Goal: Transaction & Acquisition: Purchase product/service

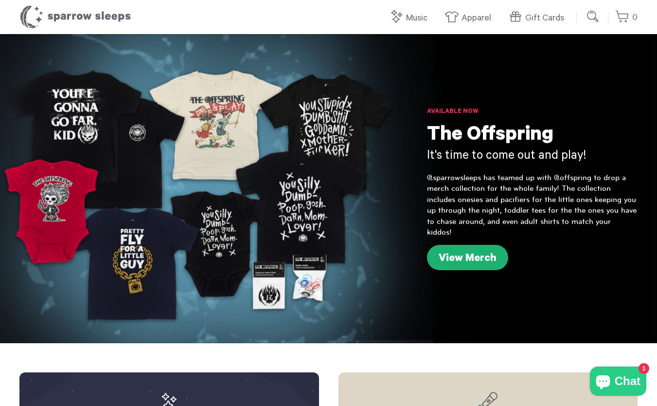
click at [494, 250] on link "View Merch" at bounding box center [467, 257] width 81 height 25
